Goal: Connect with others: Participate in discussion

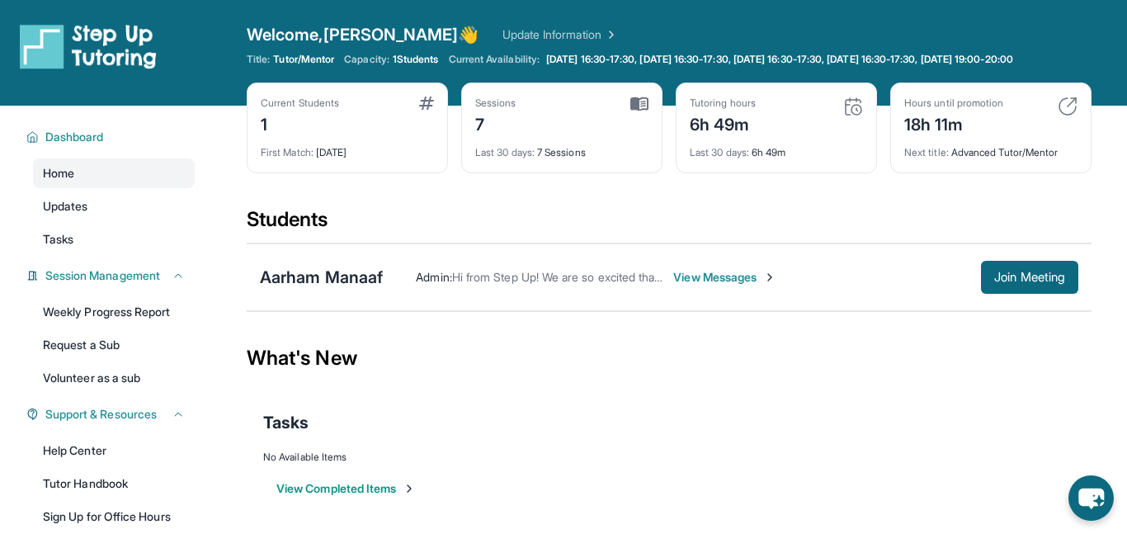
click at [993, 240] on div "Students" at bounding box center [669, 224] width 845 height 36
click at [1021, 273] on span "Join Meeting" at bounding box center [1029, 277] width 71 height 10
click at [687, 277] on span "View Messages" at bounding box center [724, 277] width 103 height 16
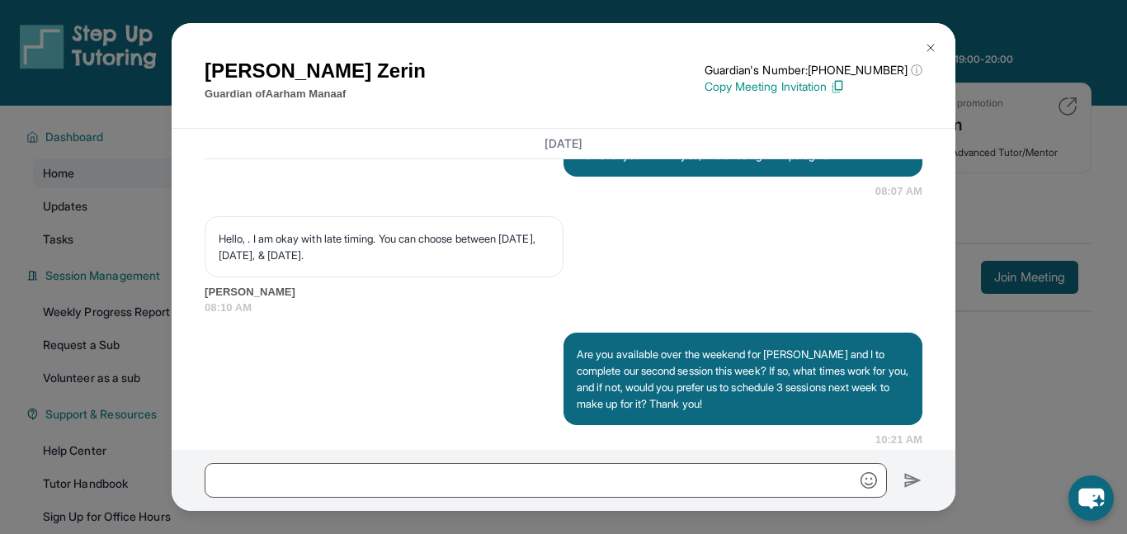
scroll to position [4267, 0]
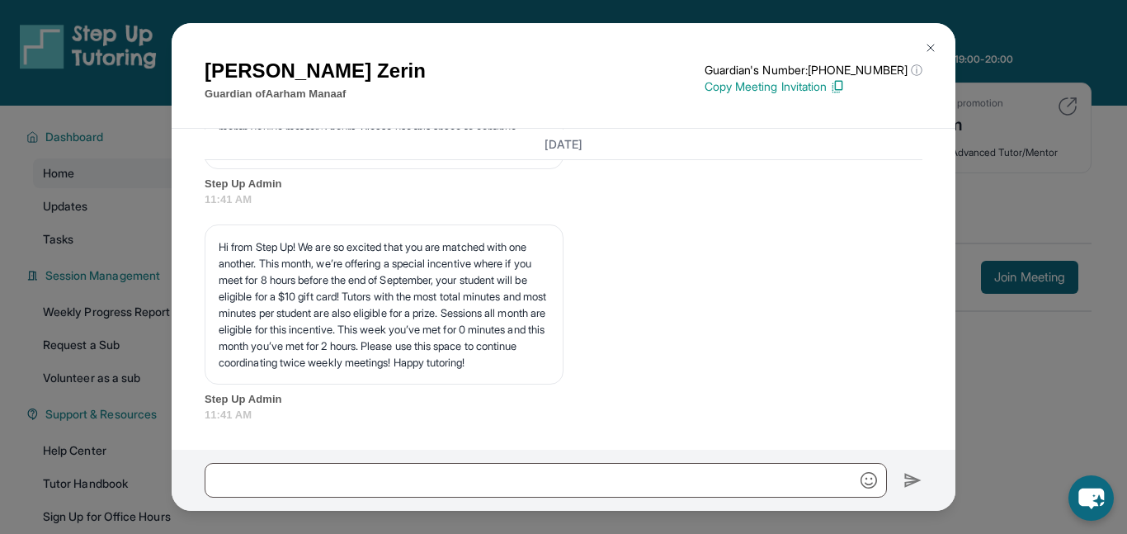
click at [926, 45] on img at bounding box center [930, 47] width 13 height 13
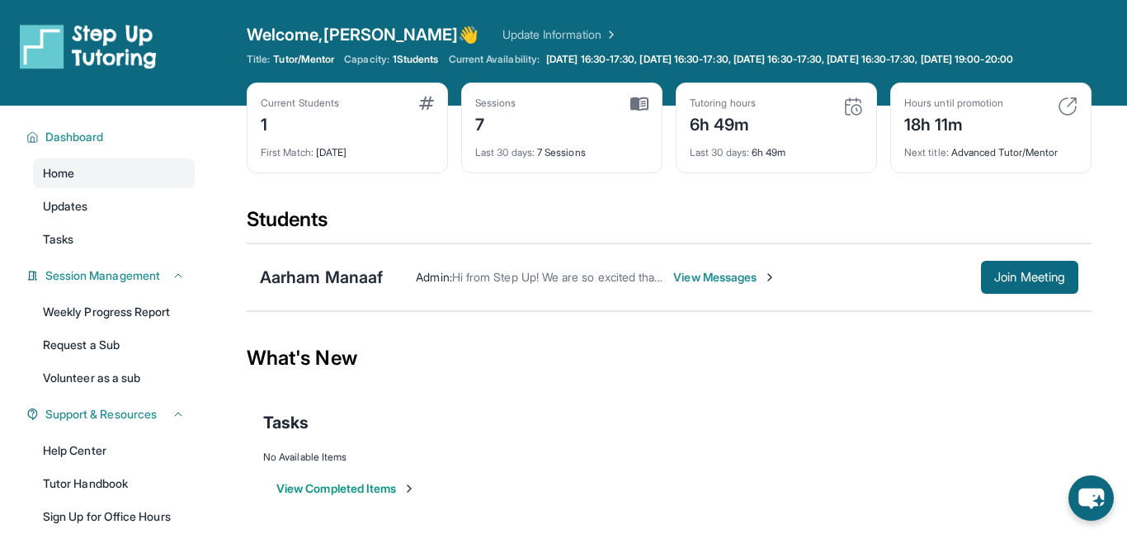
click at [720, 280] on span "View Messages" at bounding box center [724, 277] width 103 height 16
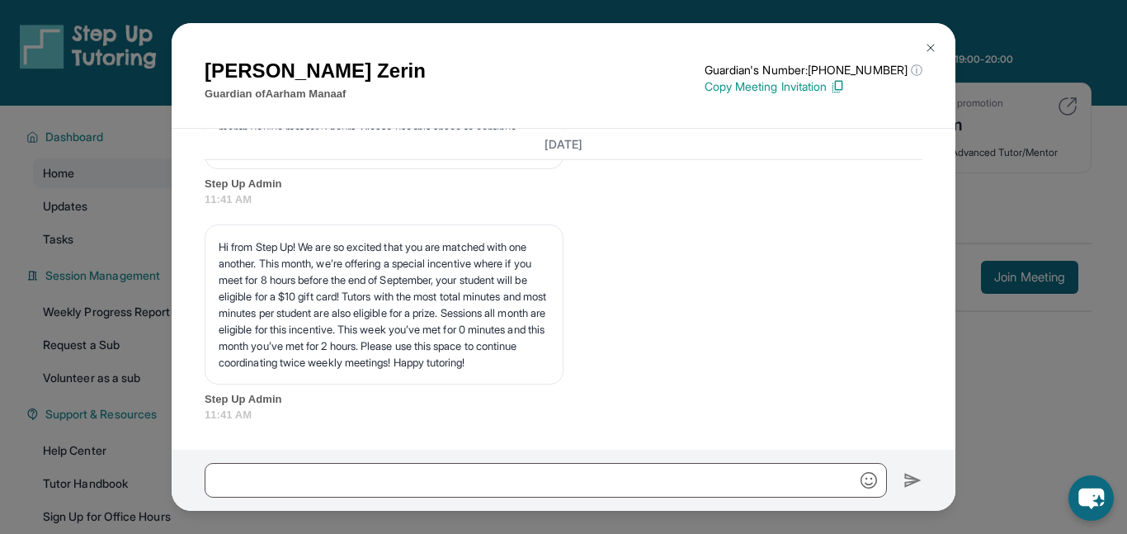
click at [924, 41] on img at bounding box center [930, 47] width 13 height 13
